Goal: Task Accomplishment & Management: Use online tool/utility

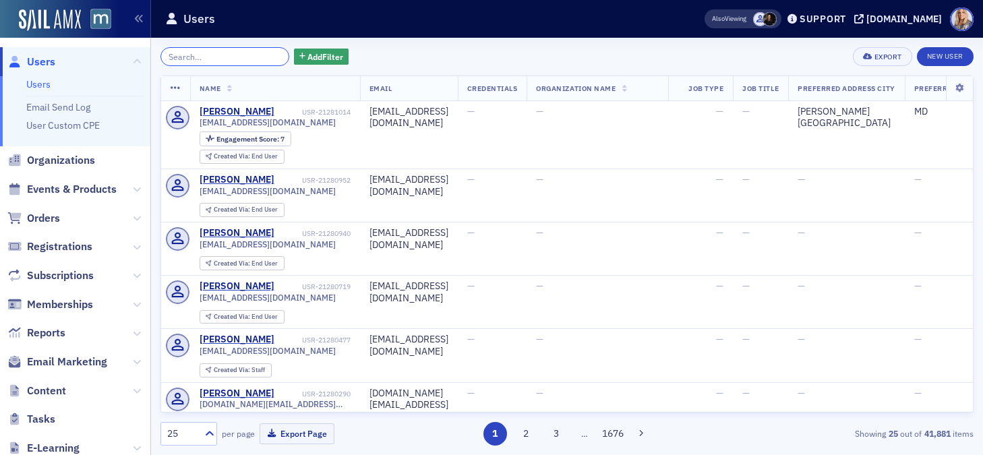
click at [208, 60] on input "search" at bounding box center [225, 56] width 129 height 19
paste input "Ken Stastny"
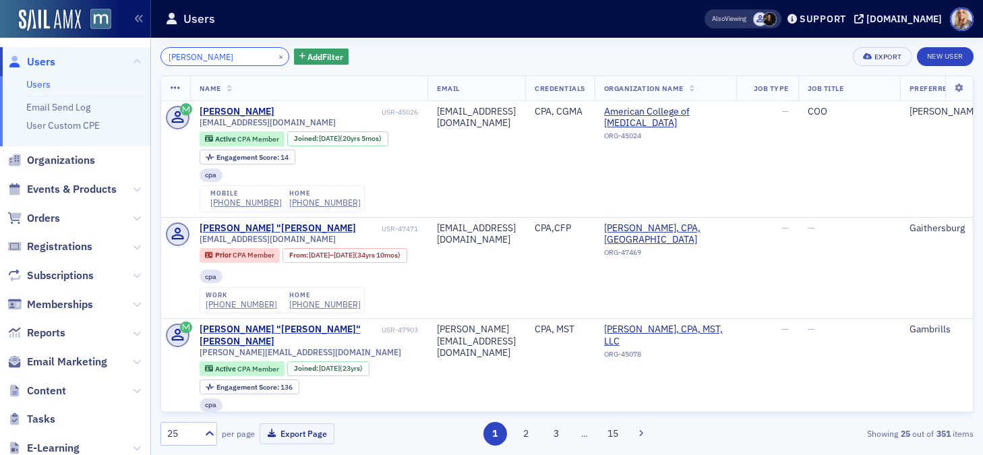
click at [184, 57] on input "Ken Stastny" at bounding box center [225, 56] width 129 height 19
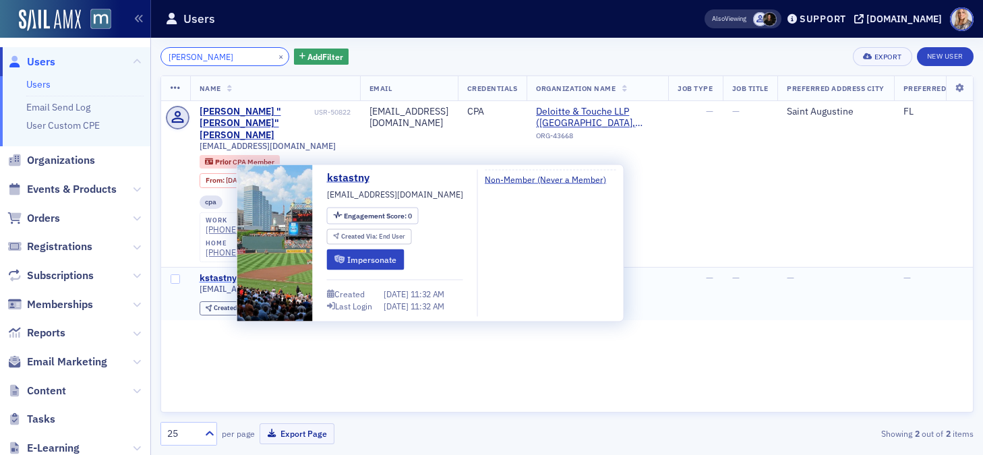
type input "Stastny"
click at [229, 273] on div "kstastny" at bounding box center [218, 279] width 37 height 12
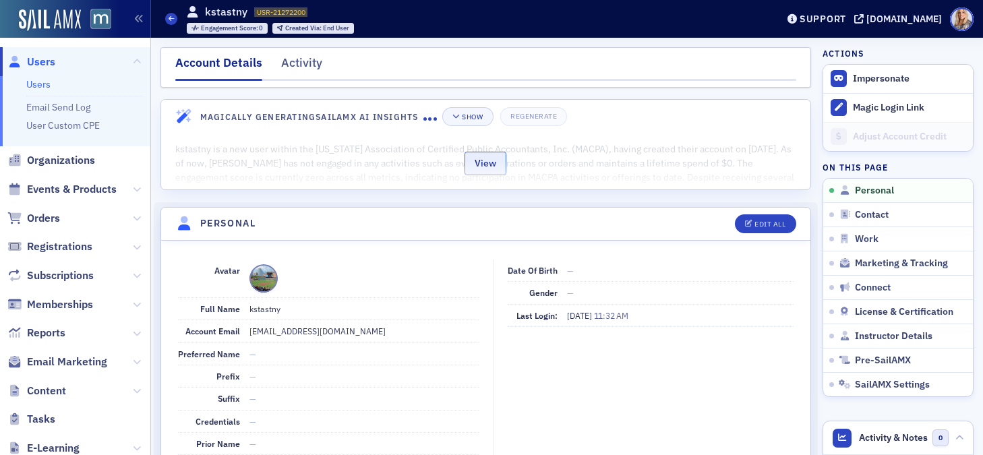
click at [482, 168] on button "View" at bounding box center [486, 164] width 42 height 24
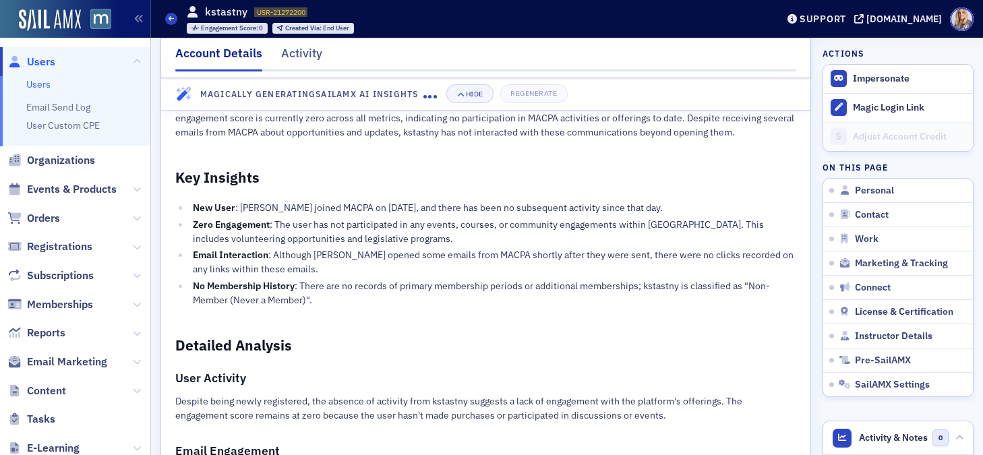
scroll to position [69, 0]
click at [40, 83] on link "Users" at bounding box center [38, 84] width 24 height 12
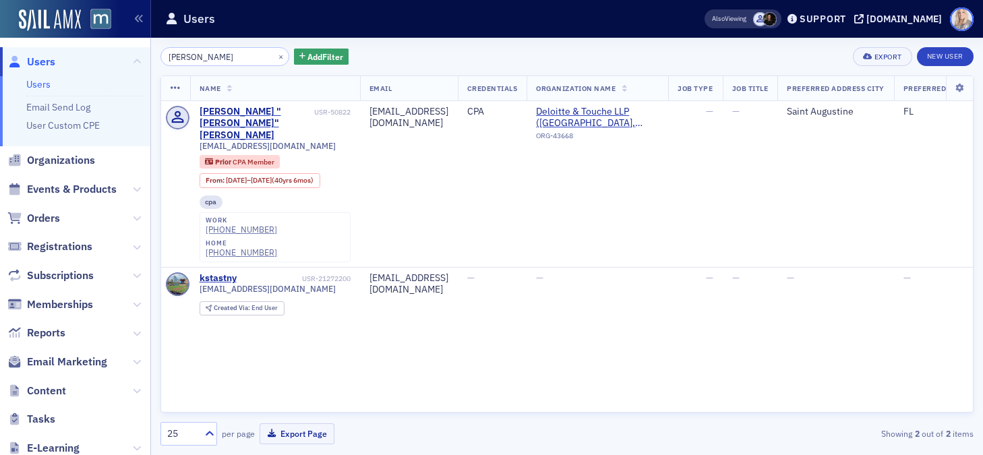
click at [959, 16] on span at bounding box center [962, 19] width 24 height 24
drag, startPoint x: 205, startPoint y: 60, endPoint x: 65, endPoint y: 57, distance: 140.3
click at [65, 57] on div "Users Users Email Send Log User Custom CPE Organizations Events & Products Orde…" at bounding box center [491, 227] width 983 height 455
paste input "Ken"
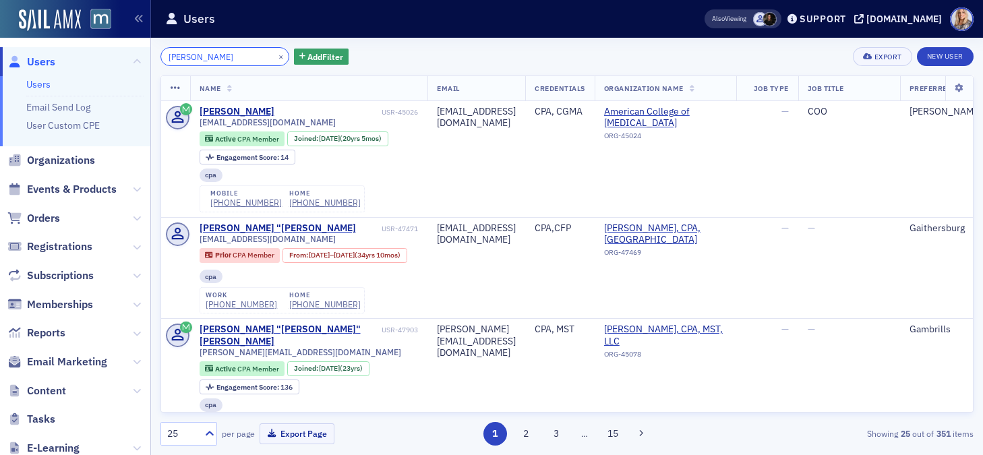
drag, startPoint x: 225, startPoint y: 59, endPoint x: 76, endPoint y: 54, distance: 149.8
click at [76, 54] on div "Users Users Email Send Log User Custom CPE Organizations Events & Products Orde…" at bounding box center [491, 227] width 983 height 455
paste input "[EMAIL_ADDRESS][DOMAIN_NAME]"
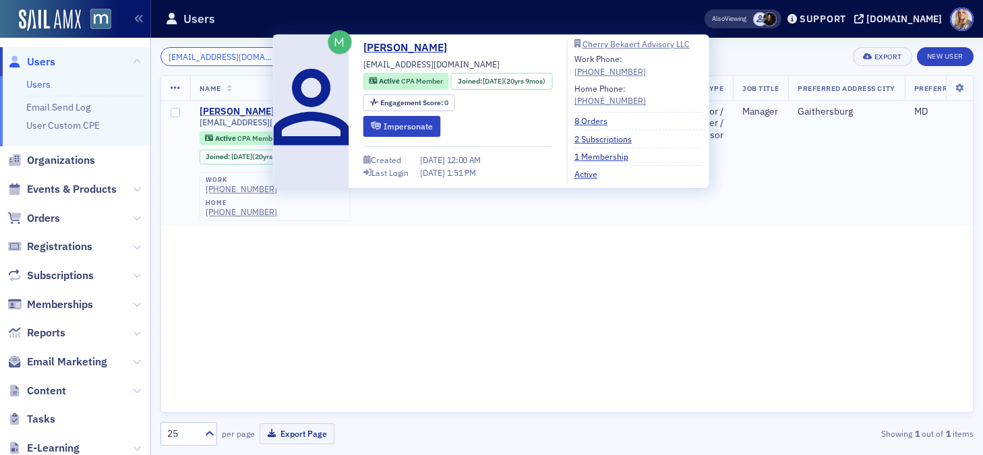
type input "msokolowski@cbh.com"
click at [211, 113] on div "Mary Sokolowski" at bounding box center [237, 112] width 75 height 12
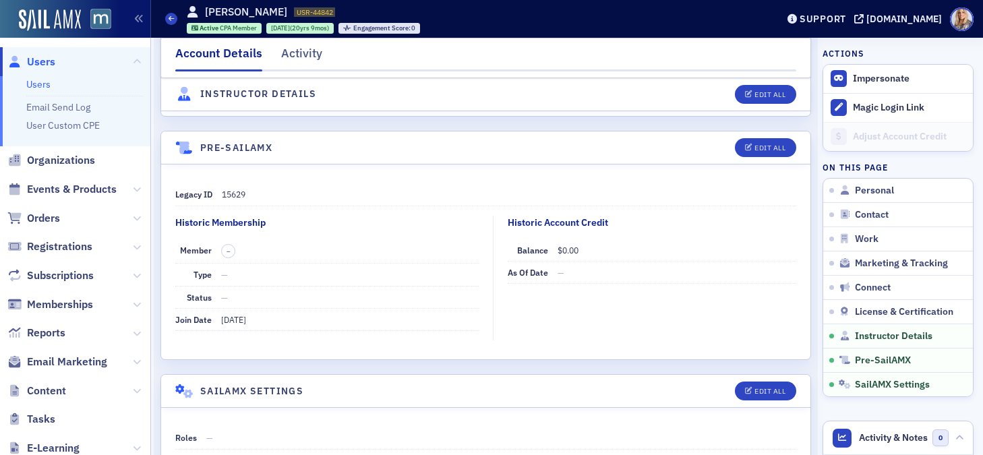
scroll to position [3116, 0]
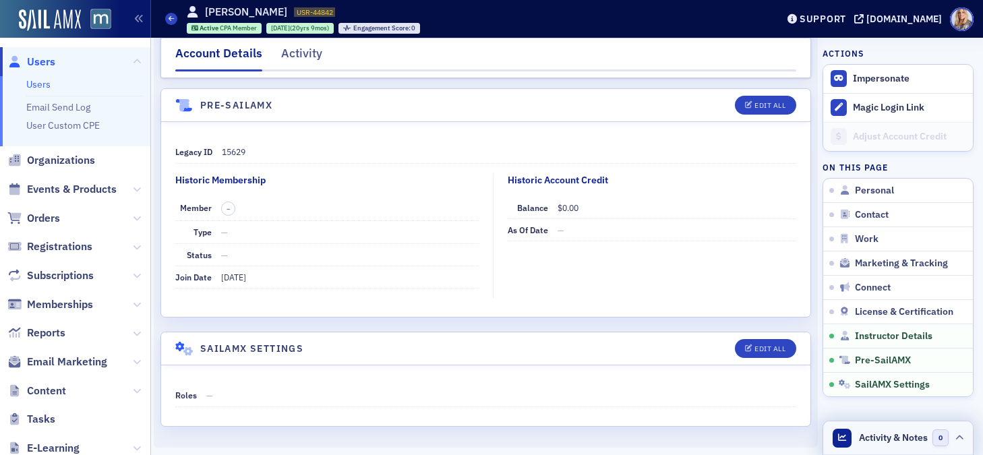
click at [898, 438] on span "Activity & Notes" at bounding box center [893, 438] width 69 height 14
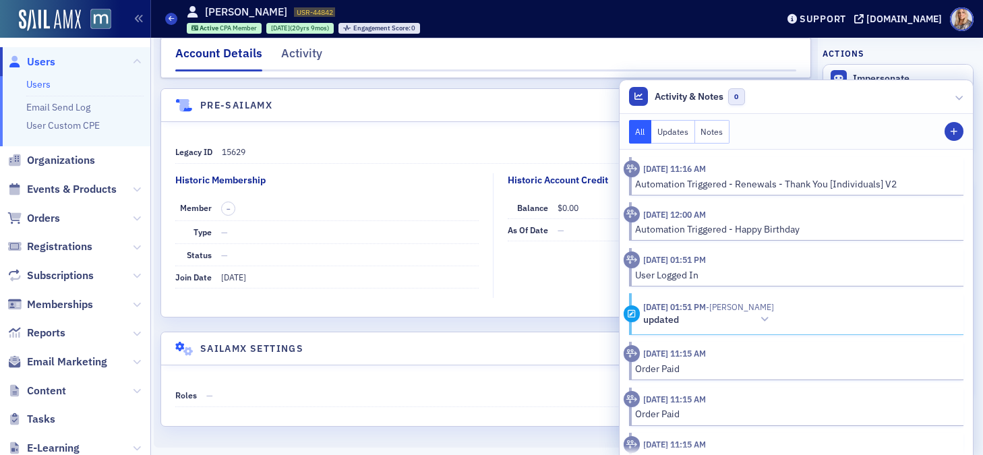
click at [534, 134] on div "Legacy ID 15629 Historic Membership Member – Type — Status — Join Date 11/9/200…" at bounding box center [486, 219] width 650 height 195
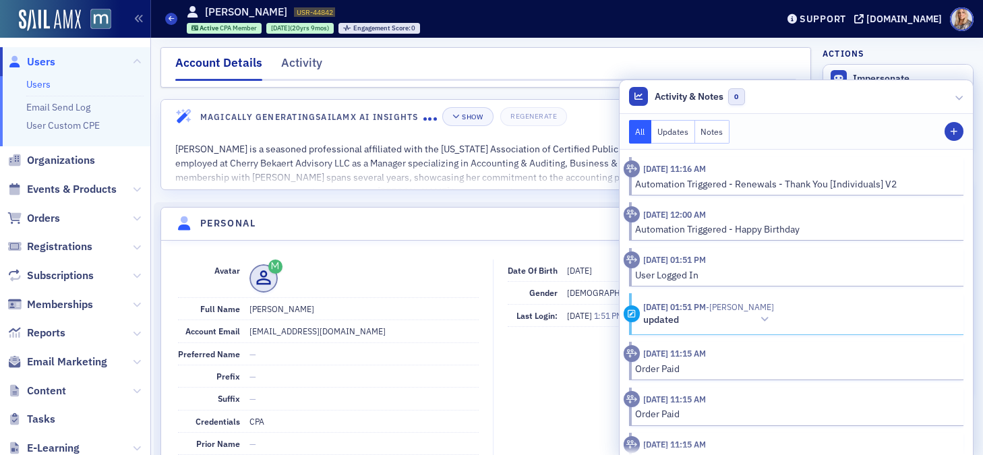
scroll to position [208, 0]
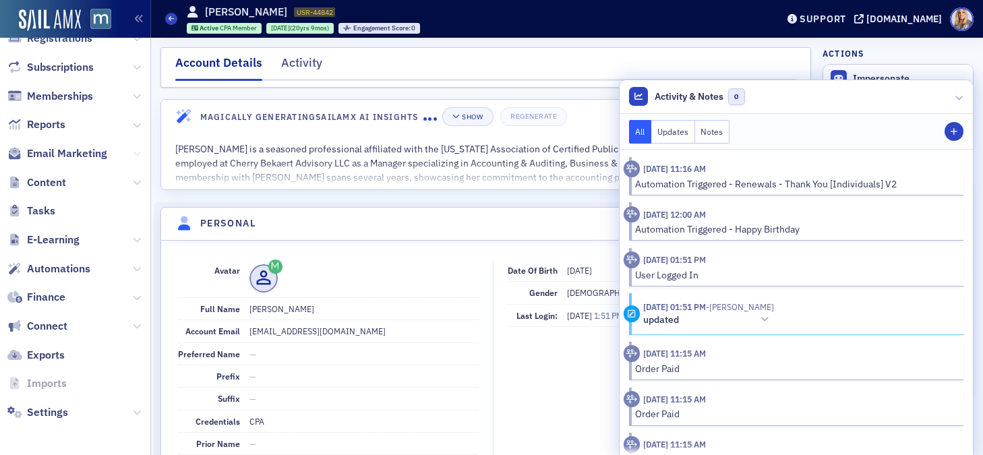
click at [136, 154] on icon at bounding box center [137, 154] width 8 height 8
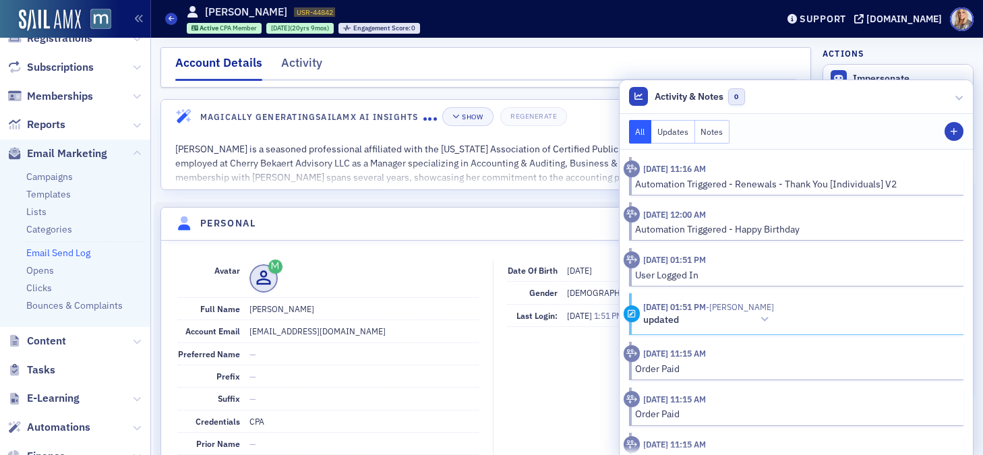
click at [76, 252] on link "Email Send Log" at bounding box center [58, 253] width 64 height 12
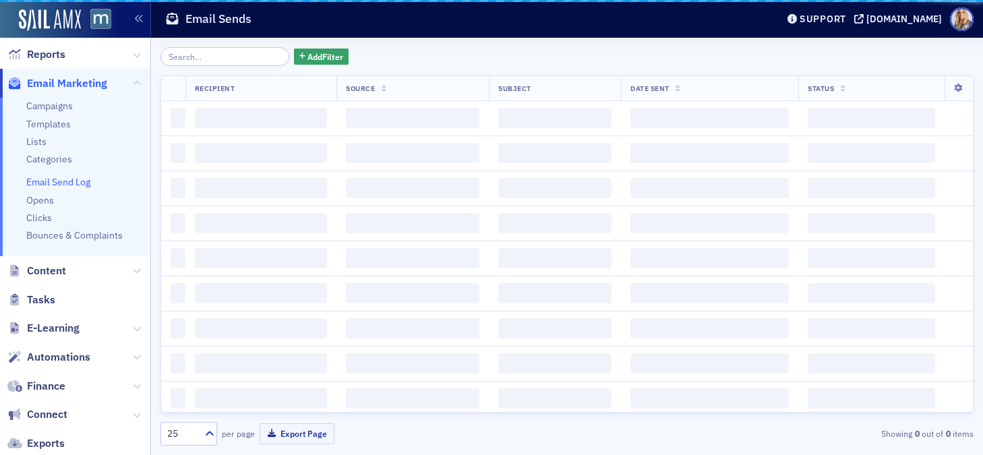
scroll to position [138, 0]
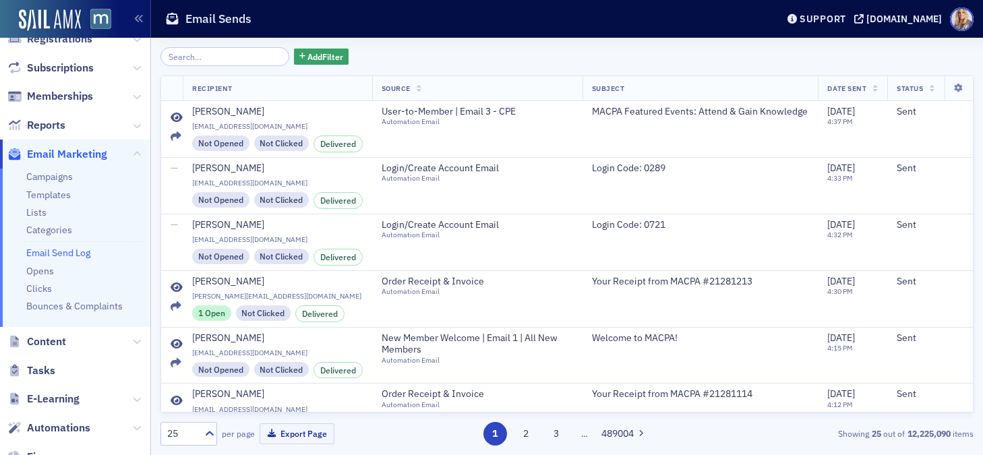
click at [187, 50] on input "search" at bounding box center [225, 56] width 129 height 19
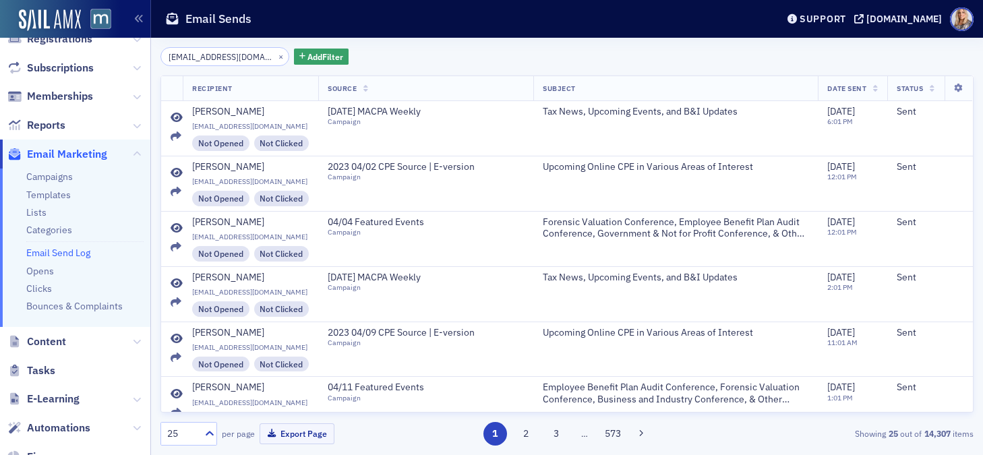
type input "[EMAIL_ADDRESS][DOMAIN_NAME]"
click at [842, 85] on span "Date Sent" at bounding box center [847, 88] width 39 height 9
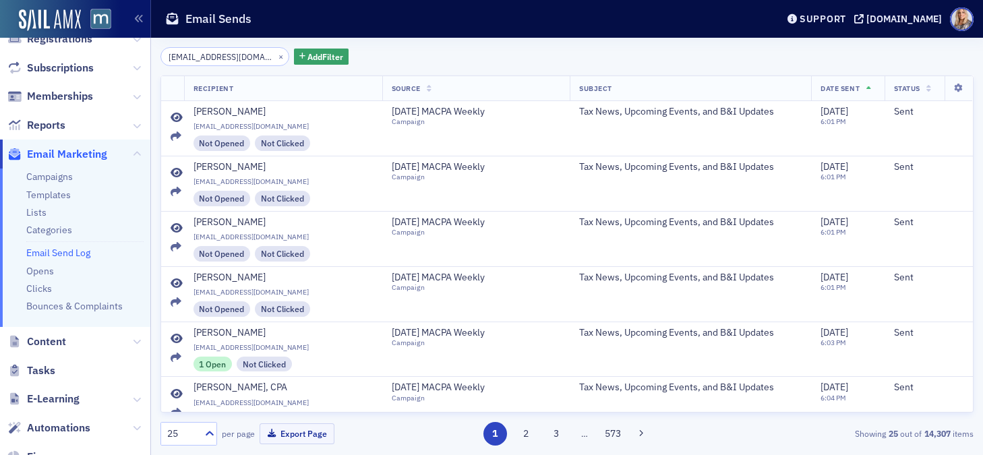
click at [842, 85] on span "Date Sent" at bounding box center [840, 88] width 39 height 9
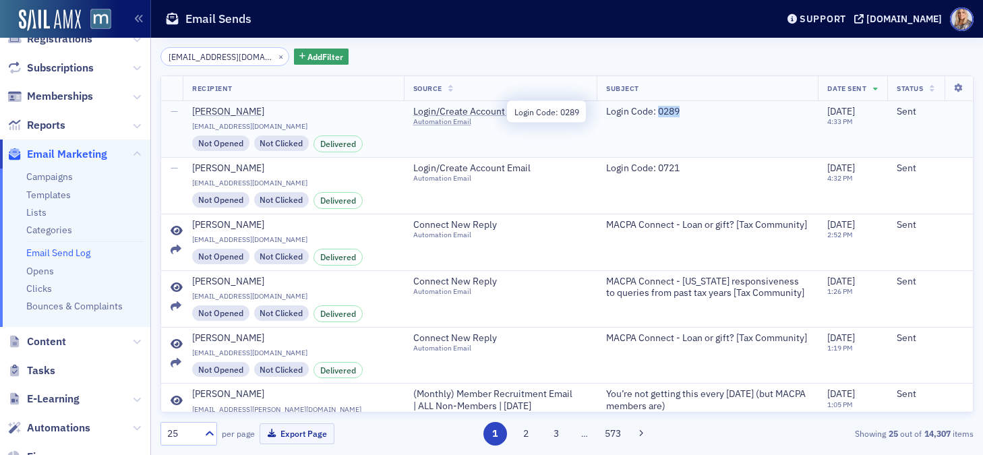
drag, startPoint x: 639, startPoint y: 113, endPoint x: 685, endPoint y: 117, distance: 46.7
click at [685, 117] on span "Login Code: 0289" at bounding box center [667, 112] width 123 height 12
copy span "0289"
click at [284, 127] on span "[EMAIL_ADDRESS][DOMAIN_NAME]" at bounding box center [293, 126] width 202 height 9
drag, startPoint x: 290, startPoint y: 126, endPoint x: 190, endPoint y: 127, distance: 100.5
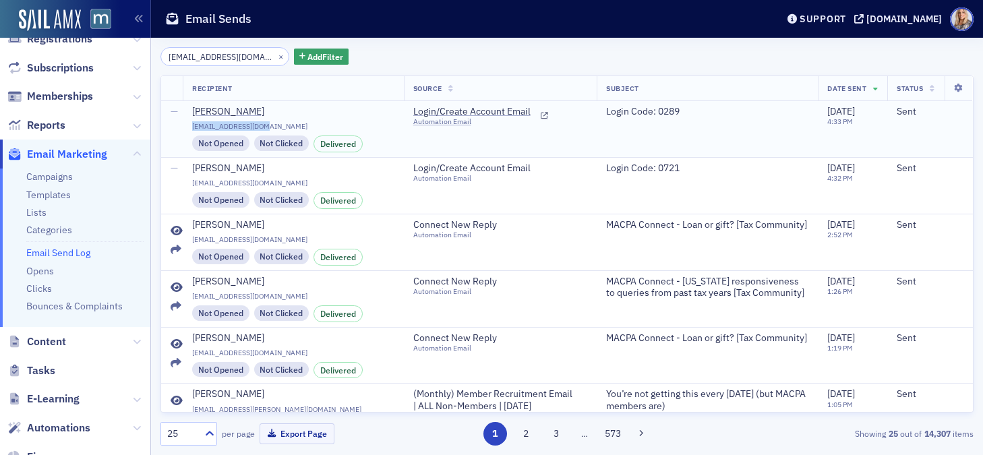
click at [190, 127] on td "Mary Sokolowski msokolowski@cbh.com Not Opened Not Clicked Delivered" at bounding box center [293, 129] width 221 height 56
copy span "[EMAIL_ADDRESS][DOMAIN_NAME]"
click at [275, 57] on button "×" at bounding box center [281, 56] width 12 height 12
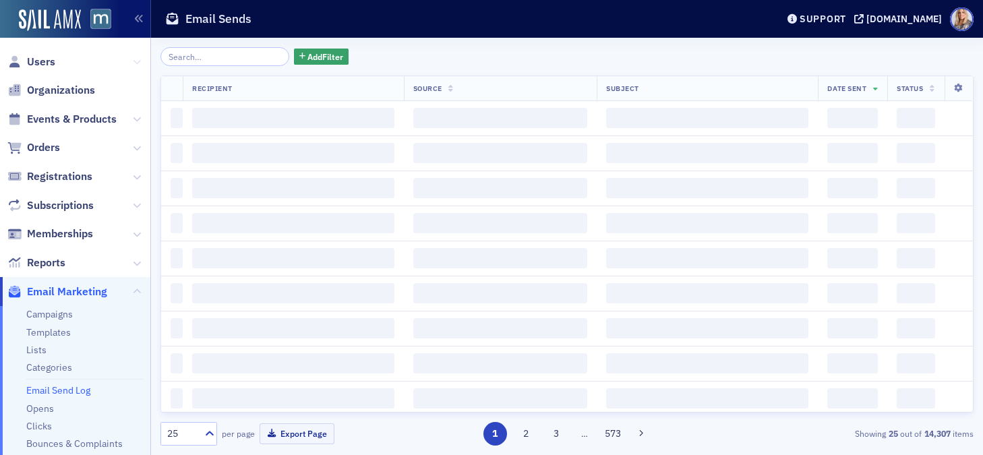
click at [135, 60] on icon at bounding box center [137, 62] width 8 height 8
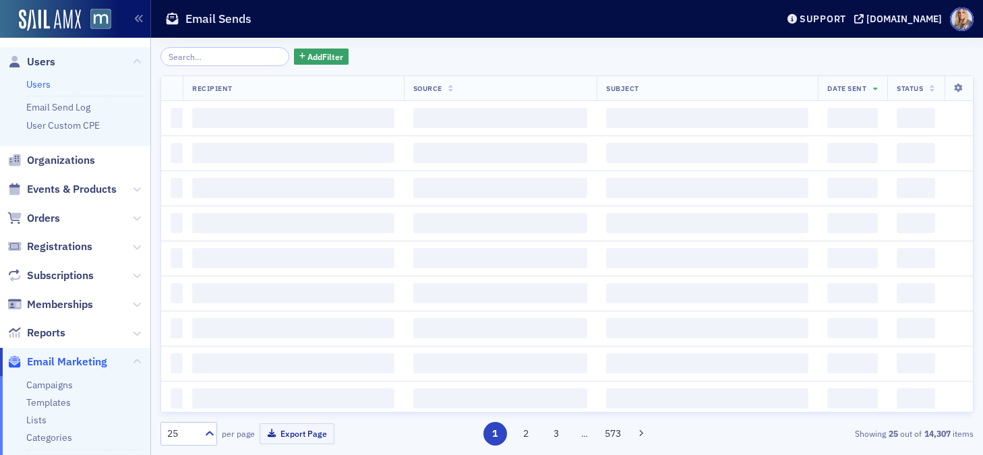
click at [29, 86] on link "Users" at bounding box center [38, 84] width 24 height 12
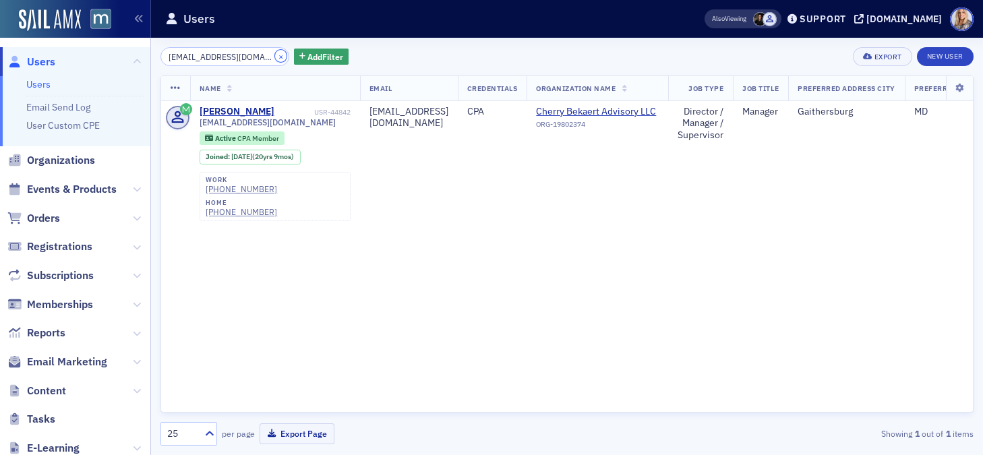
click at [275, 59] on button "×" at bounding box center [281, 56] width 12 height 12
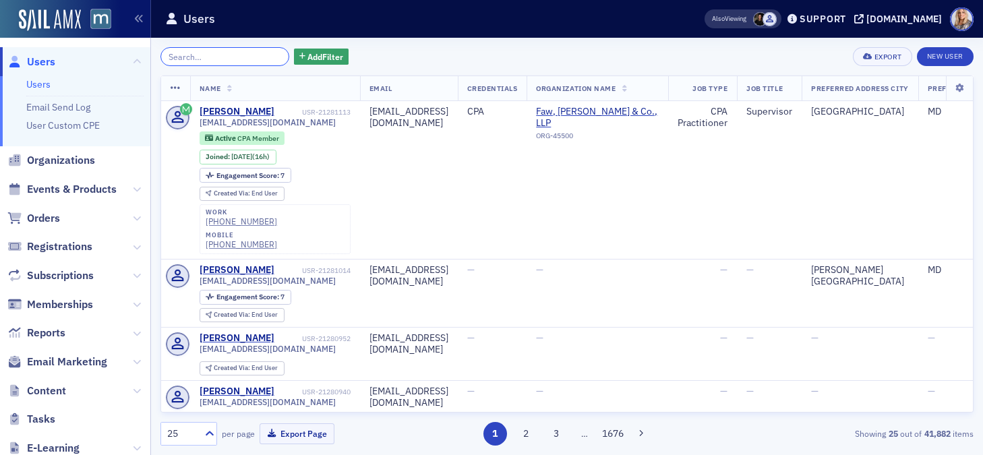
click at [241, 58] on input "search" at bounding box center [225, 56] width 129 height 19
paste input "Roland deVasher"
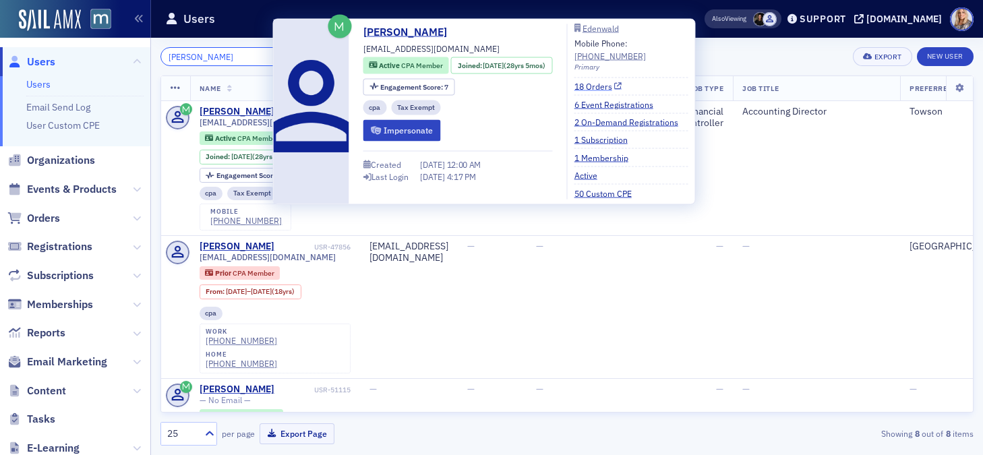
type input "Roland deVasher"
click at [603, 86] on link "18 Orders" at bounding box center [599, 86] width 48 height 12
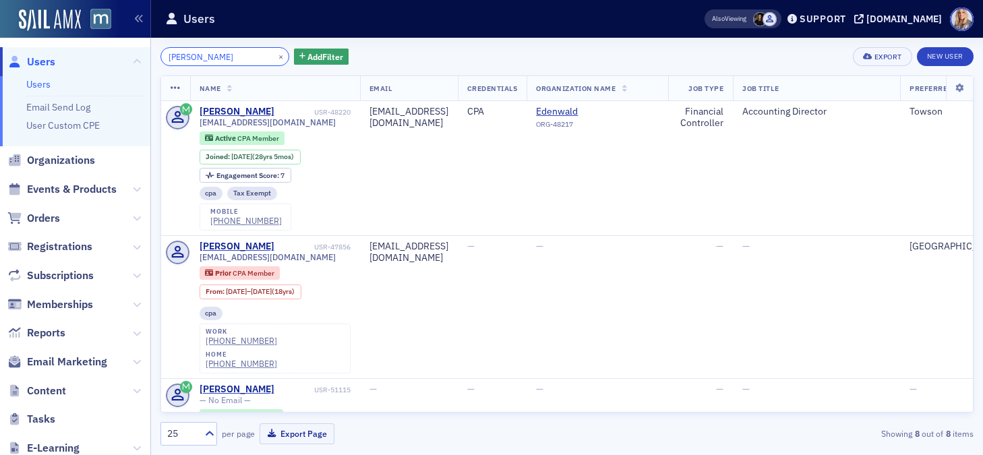
click at [236, 60] on input "Roland deVasher" at bounding box center [225, 56] width 129 height 19
drag, startPoint x: 236, startPoint y: 60, endPoint x: 115, endPoint y: 52, distance: 121.7
click at [115, 52] on div "Users Users Email Send Log User Custom CPE Organizations Events & Products Orde…" at bounding box center [491, 227] width 983 height 455
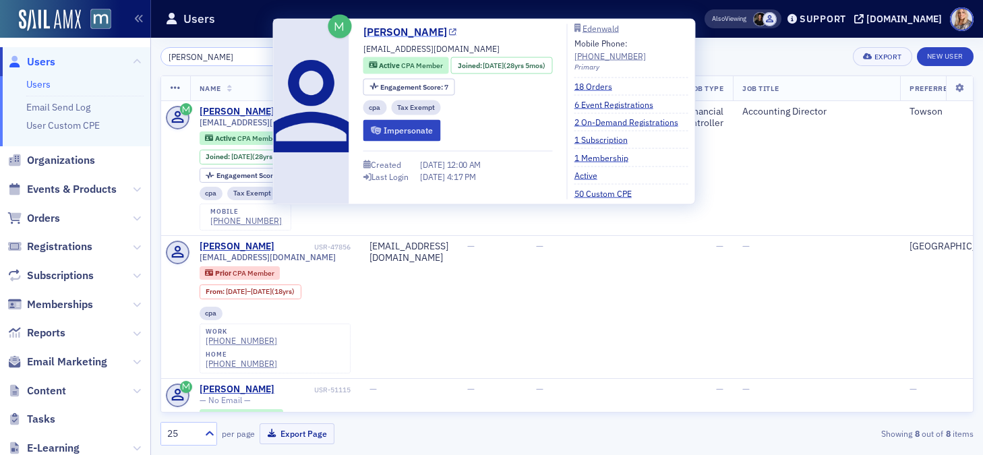
click at [384, 30] on link "Roland deVasher" at bounding box center [411, 32] width 94 height 16
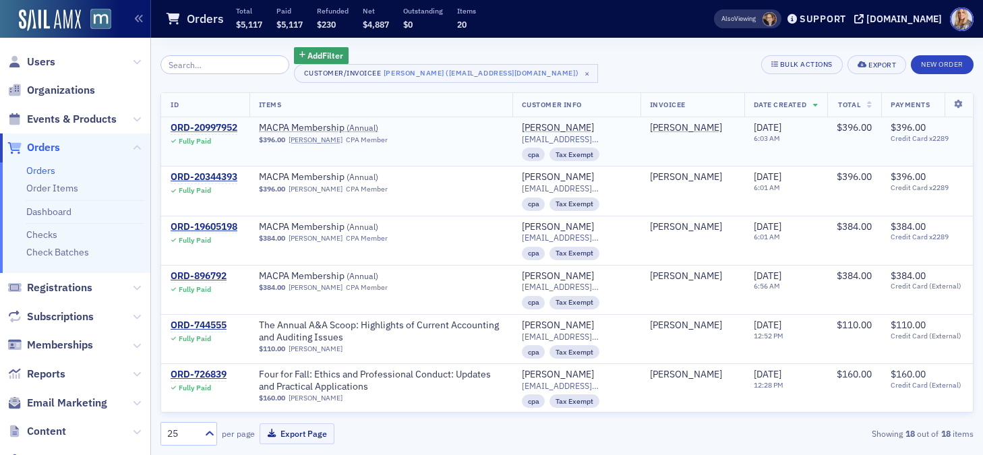
click at [220, 129] on div "ORD-20997952" at bounding box center [204, 128] width 67 height 12
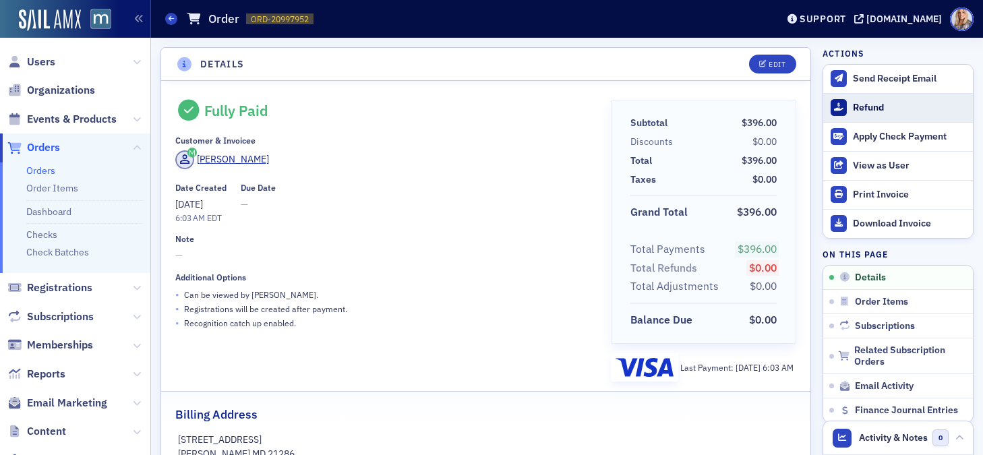
click at [866, 106] on div "Refund" at bounding box center [909, 108] width 113 height 12
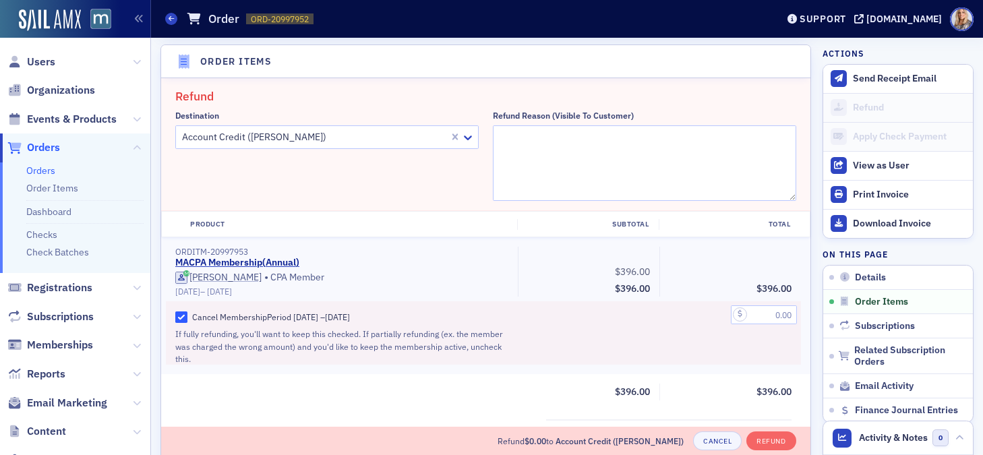
scroll to position [469, 0]
click at [512, 140] on textarea "Refund Reason (Visible to Customer)" at bounding box center [645, 163] width 304 height 76
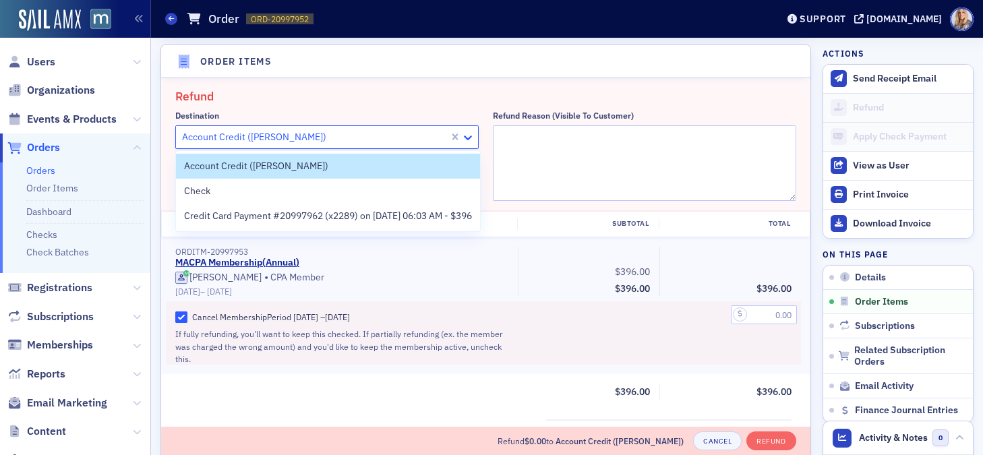
click at [466, 136] on icon at bounding box center [467, 137] width 13 height 13
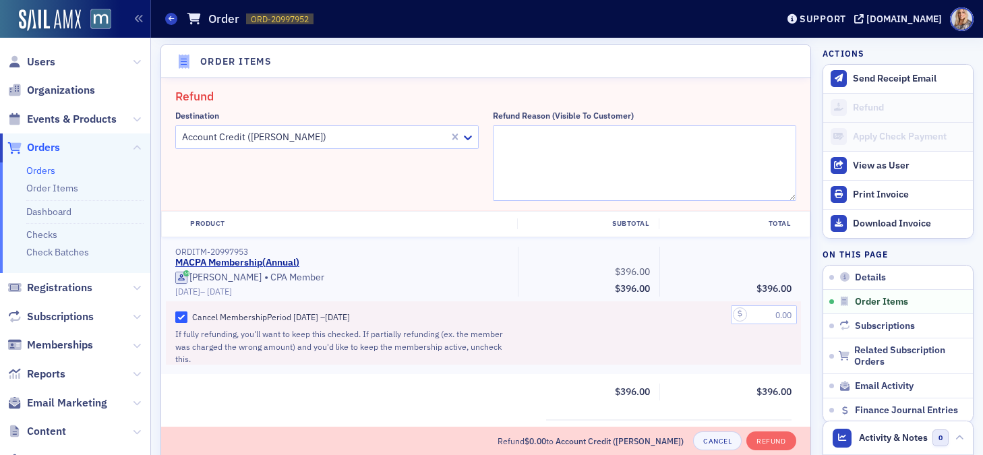
click at [436, 123] on div "Destination Account Credit (Roland deVasher)" at bounding box center [327, 156] width 304 height 90
click at [137, 119] on icon at bounding box center [137, 119] width 8 height 8
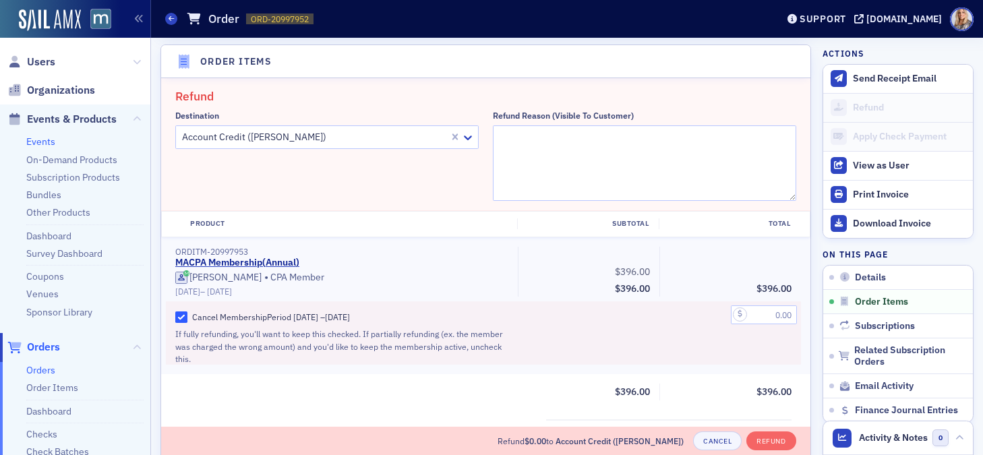
click at [45, 146] on link "Events" at bounding box center [40, 142] width 29 height 12
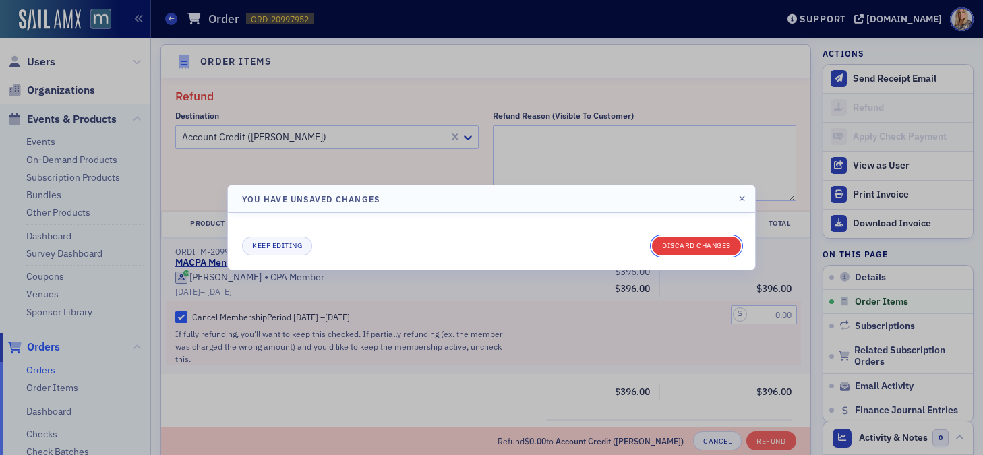
click at [704, 246] on button "Discard changes" at bounding box center [696, 246] width 89 height 19
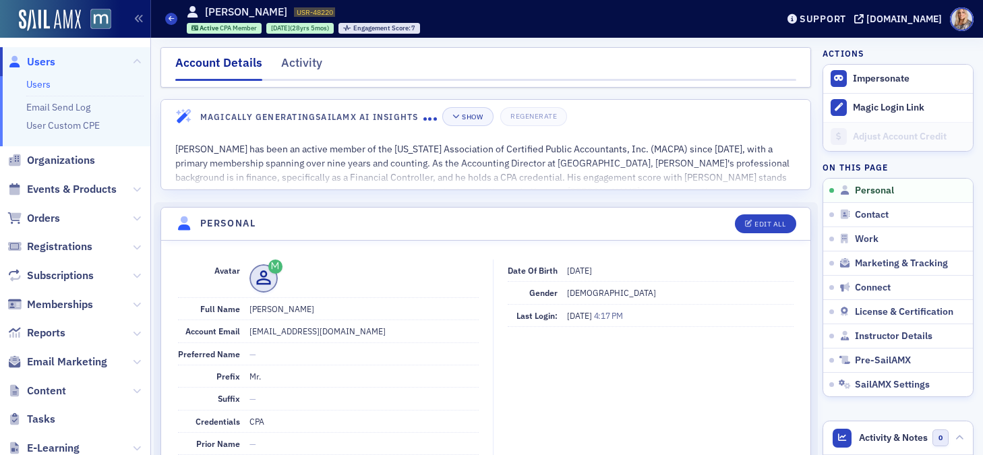
click at [45, 84] on link "Users" at bounding box center [38, 84] width 24 height 12
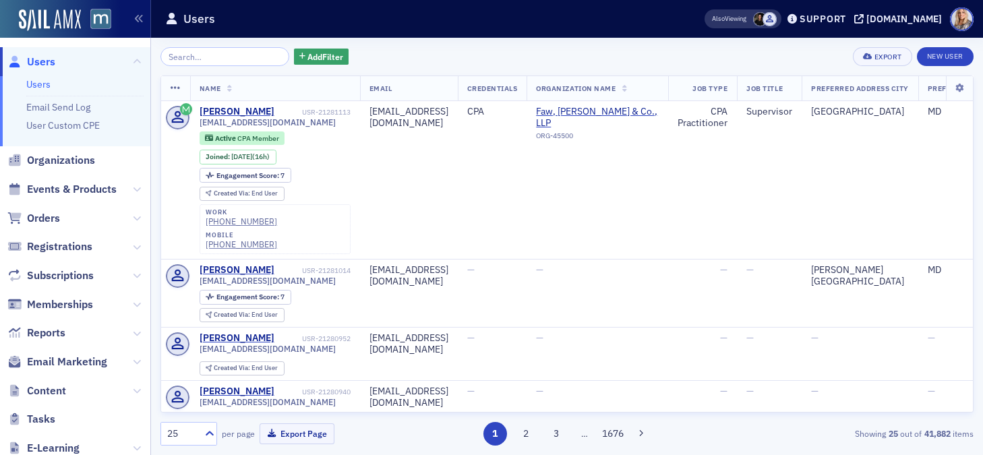
click at [210, 59] on input "search" at bounding box center [225, 56] width 129 height 19
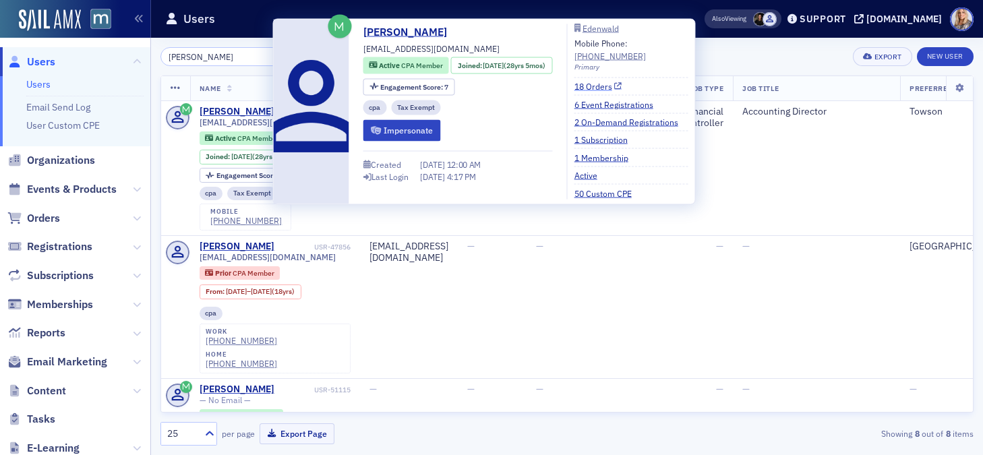
type input "[PERSON_NAME]"
click at [603, 86] on link "18 Orders" at bounding box center [599, 86] width 48 height 12
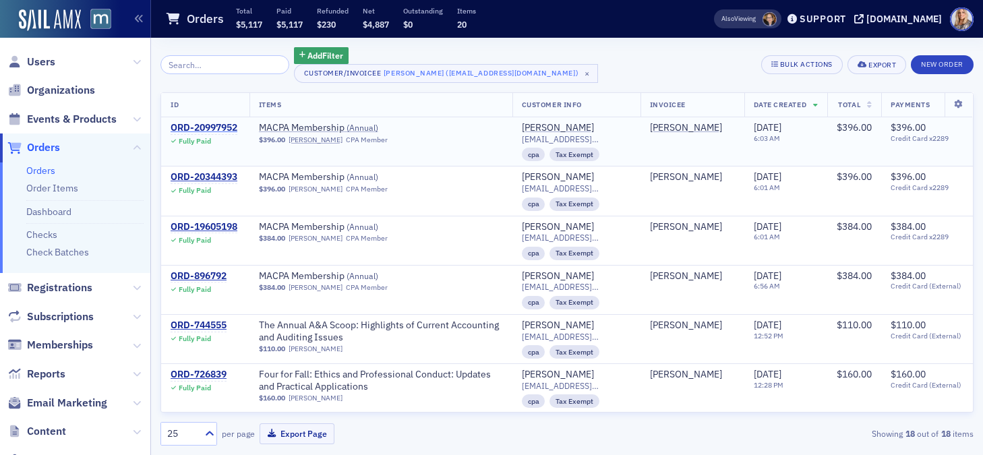
click at [184, 125] on div "ORD-20997952" at bounding box center [204, 128] width 67 height 12
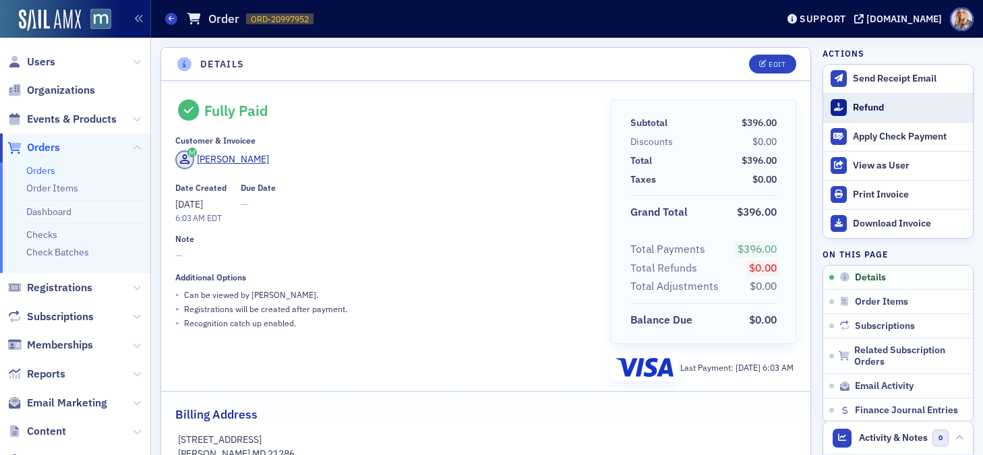
click at [860, 104] on div "Refund" at bounding box center [909, 108] width 113 height 12
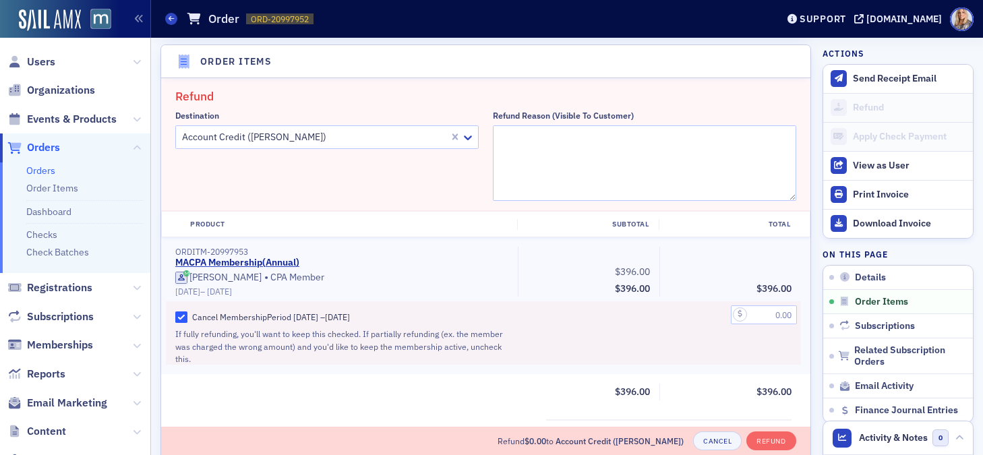
scroll to position [469, 0]
click at [467, 138] on icon at bounding box center [468, 138] width 8 height 5
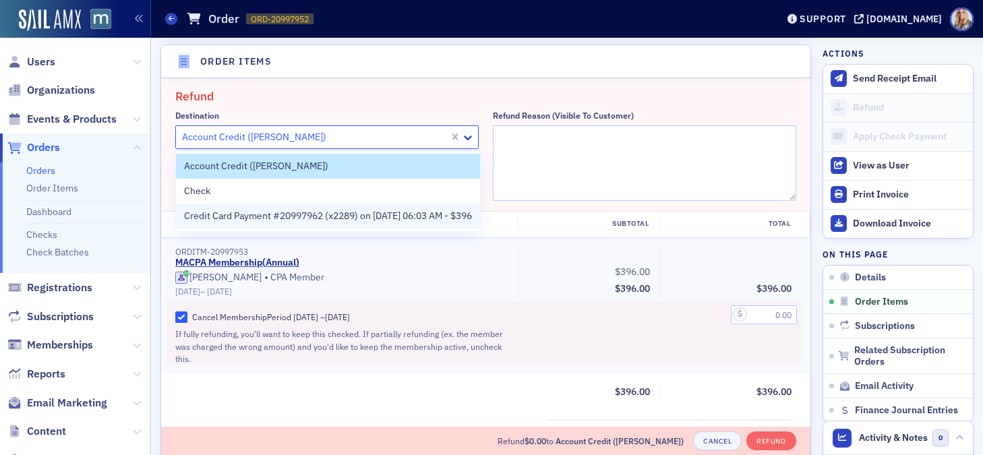
click at [415, 216] on span "Credit Card Payment #20997962 (x2289) on 7/1/2025 06:03 AM - $396" at bounding box center [328, 216] width 288 height 14
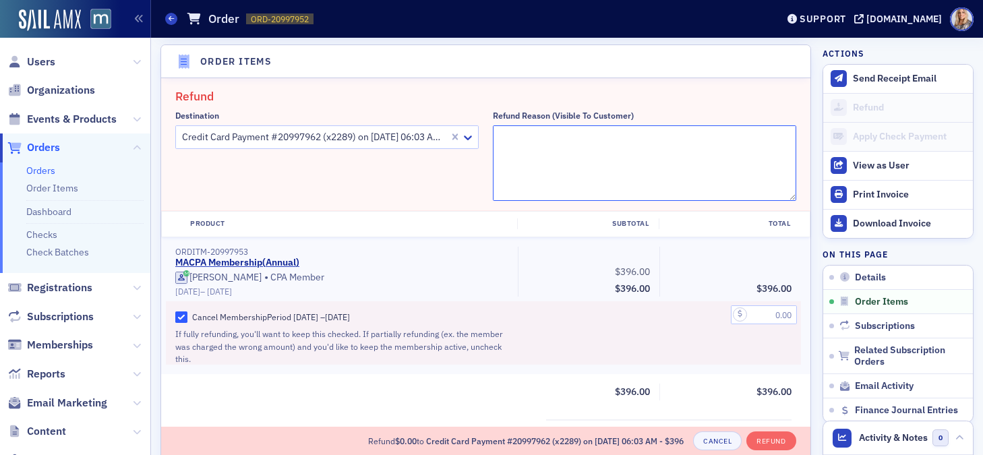
click at [552, 136] on textarea "Refund Reason (Visible to Customer)" at bounding box center [645, 163] width 304 height 76
drag, startPoint x: 689, startPoint y: 143, endPoint x: 489, endPoint y: 122, distance: 200.8
click at [489, 122] on div "Destination Credit Card Payment #20997962 (x2289) on 7/1/2025 06:03 AM - $396 R…" at bounding box center [485, 156] width 621 height 90
click at [755, 147] on textarea "No longer with company who paid. Moved" at bounding box center [645, 163] width 304 height 76
drag, startPoint x: 719, startPoint y: 142, endPoint x: 463, endPoint y: 136, distance: 255.7
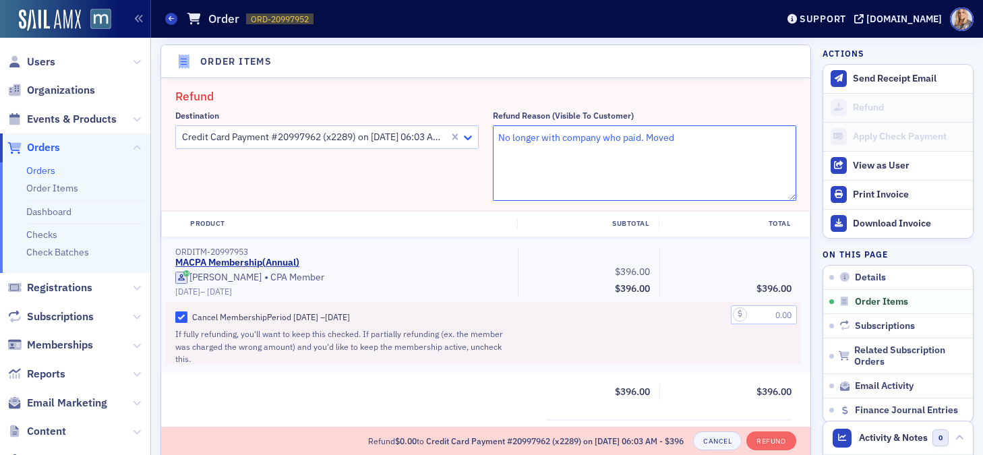
click at [463, 136] on div "Destination Credit Card Payment #20997962 (x2289) on 7/1/2025 06:03 AM - $396 R…" at bounding box center [485, 156] width 621 height 90
paste textarea "– payment made; moved."
type textarea "No longer with company – payment made; moved."
click at [418, 183] on div "Destination Credit Card Payment #20997962 (x2289) on 7/1/2025 06:03 AM - $396" at bounding box center [327, 156] width 304 height 90
click at [757, 314] on input "text" at bounding box center [764, 315] width 66 height 19
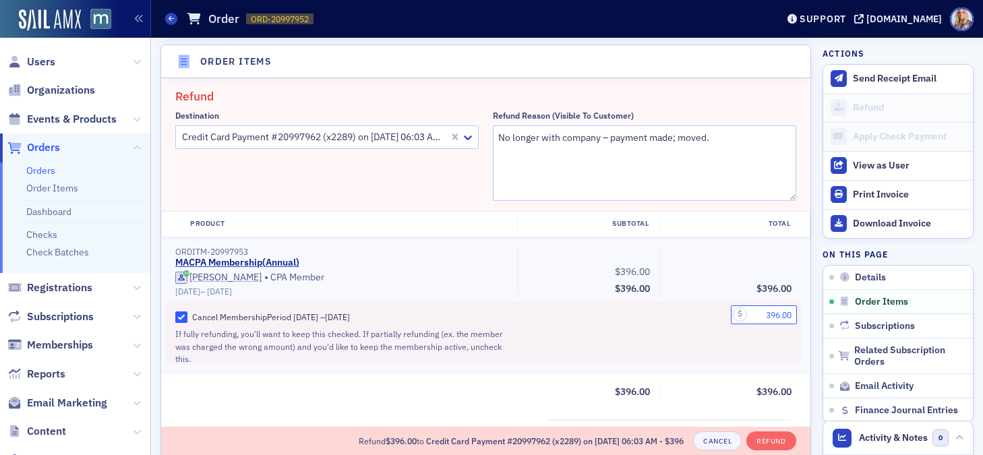
type input "396.00"
click at [735, 346] on div "396.00" at bounding box center [731, 333] width 142 height 63
click at [774, 440] on button "Refund" at bounding box center [771, 441] width 49 height 19
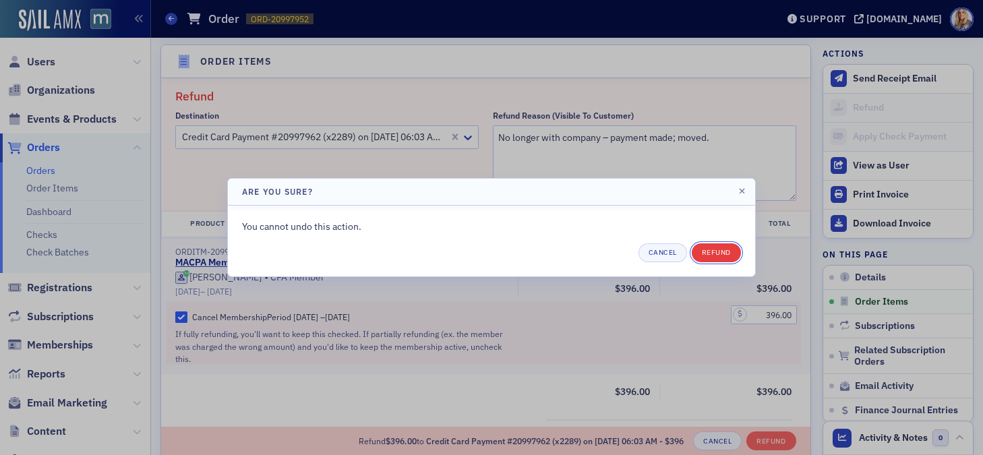
click at [710, 250] on button "Refund" at bounding box center [716, 253] width 49 height 19
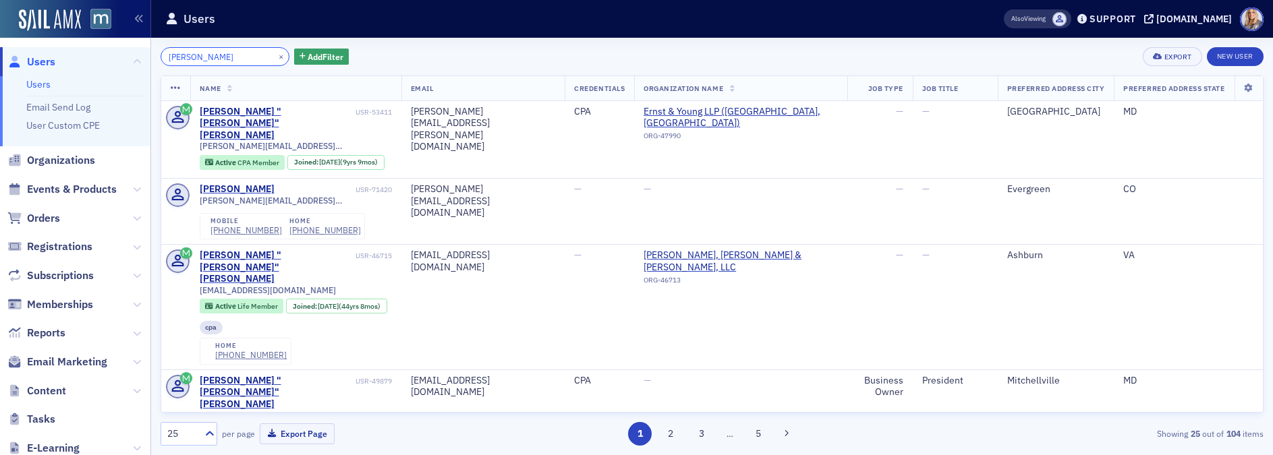
drag, startPoint x: 239, startPoint y: 59, endPoint x: 118, endPoint y: 59, distance: 121.4
click at [118, 59] on div "Users Users Email Send Log User Custom CPE Organizations Events & Products Orde…" at bounding box center [636, 227] width 1273 height 455
paste input "[EMAIL_ADDRESS][DOMAIN_NAME]"
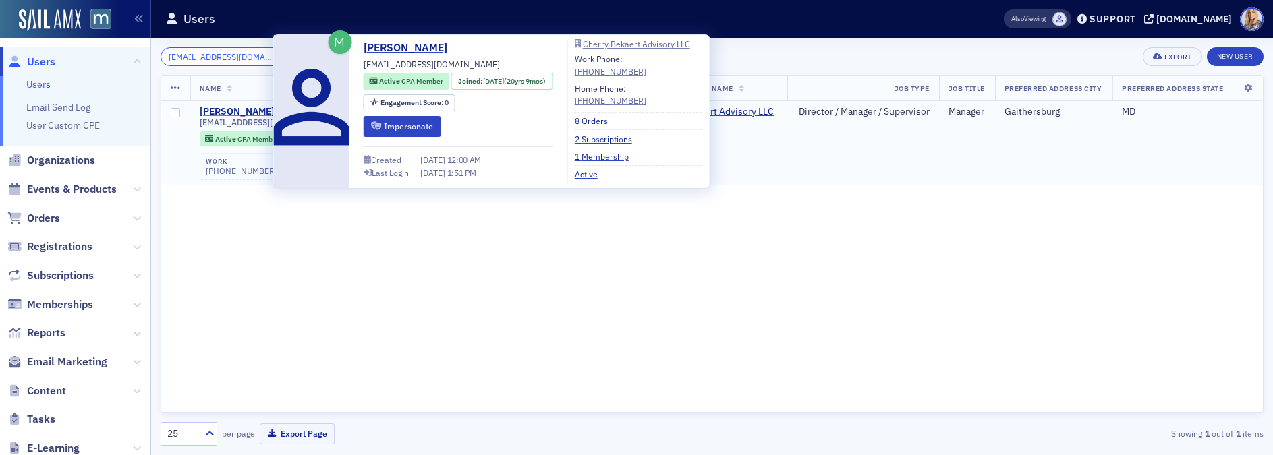
type input "[EMAIL_ADDRESS][DOMAIN_NAME]"
click at [238, 111] on div "[PERSON_NAME]" at bounding box center [237, 112] width 75 height 12
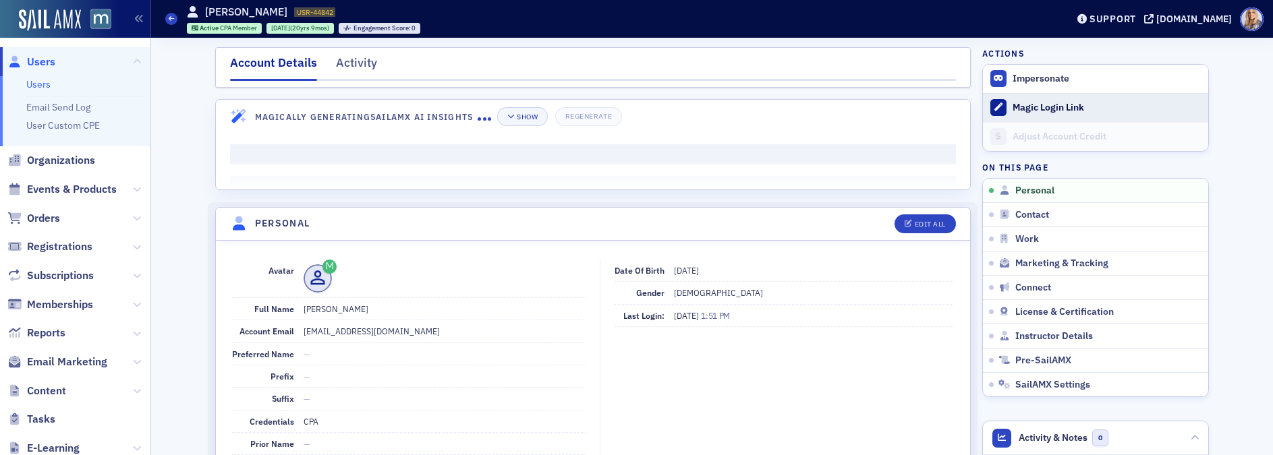
click at [1016, 109] on div "Magic Login Link" at bounding box center [1106, 108] width 189 height 12
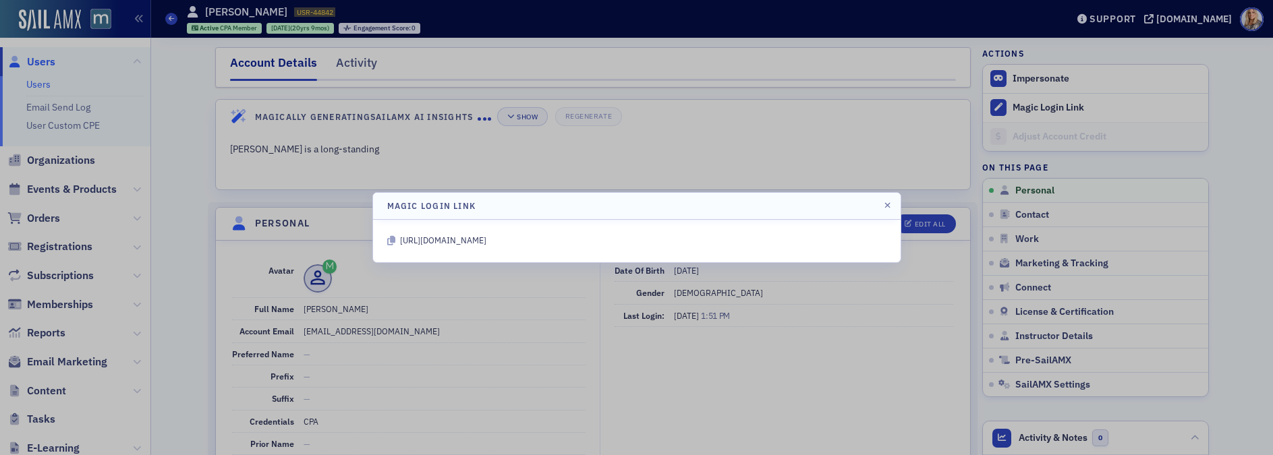
click at [391, 240] on icon at bounding box center [391, 240] width 8 height 9
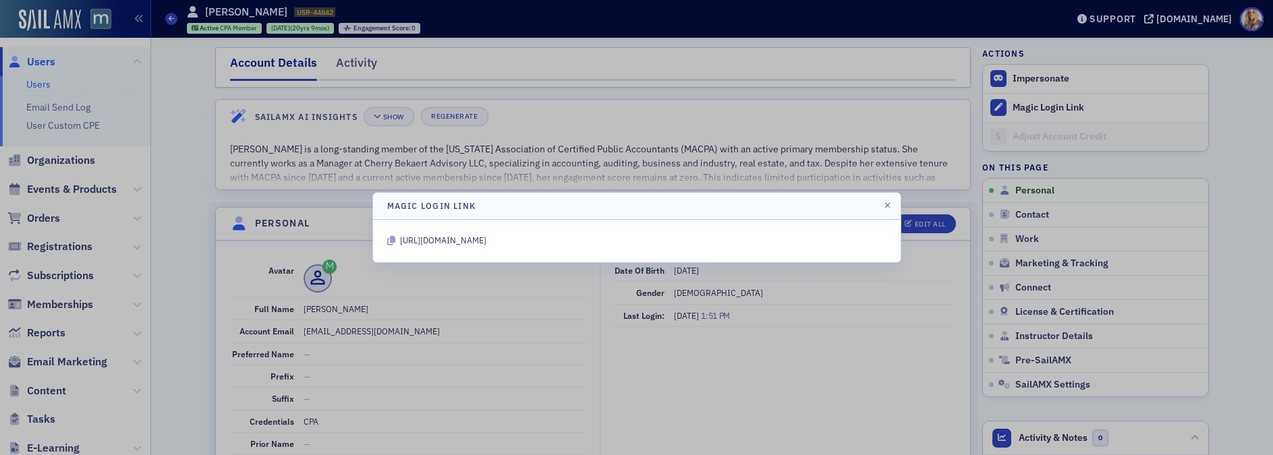
click at [391, 238] on icon at bounding box center [391, 240] width 8 height 9
